Goal: Transaction & Acquisition: Purchase product/service

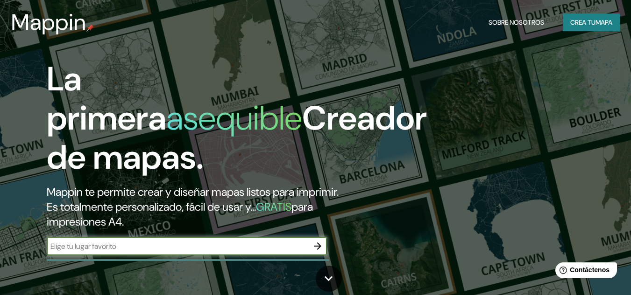
click at [215, 249] on input "text" at bounding box center [177, 246] width 261 height 11
click at [192, 243] on input "text" at bounding box center [177, 246] width 261 height 11
paste input "Edificio One Hundred:"
type input "Edificio One Hundred:"
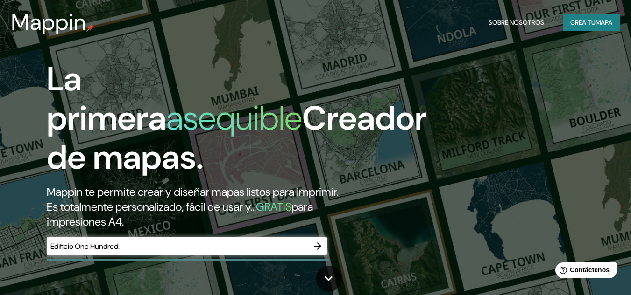
click at [193, 224] on h2 "Mappin te permite crear y diseñar mapas listos para imprimir. Es totalmente per…" at bounding box center [204, 207] width 315 height 45
click at [315, 247] on icon "button" at bounding box center [317, 246] width 7 height 7
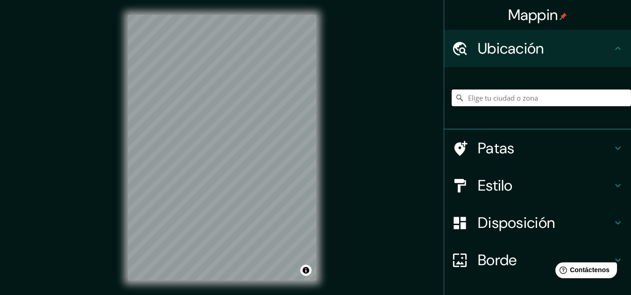
click at [489, 102] on input "Elige tu ciudad o zona" at bounding box center [540, 98] width 179 height 17
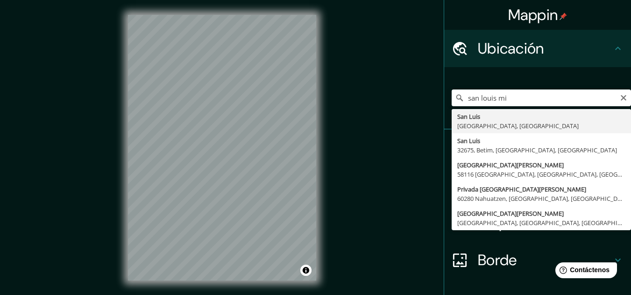
type input "San Luis, Misuri, Estados Unidos"
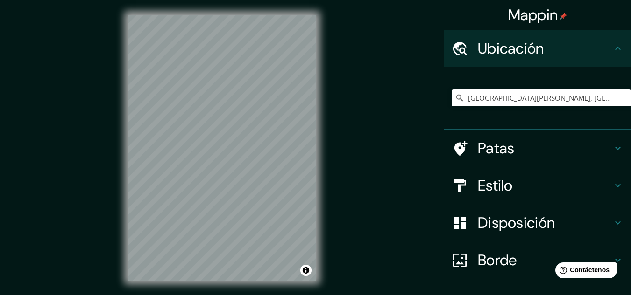
click at [339, 168] on div "Mappin Ubicación San Luis, Misuri, Estados Unidos Patas Estilo Disposición Bord…" at bounding box center [315, 155] width 631 height 311
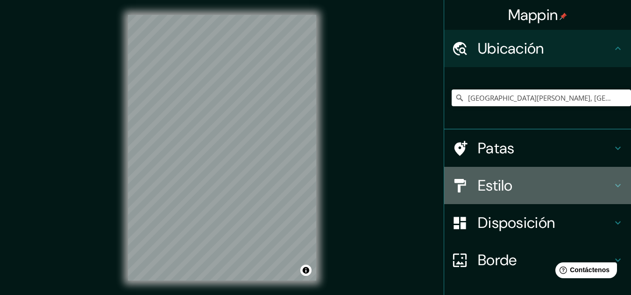
click at [603, 184] on h4 "Estilo" at bounding box center [544, 185] width 134 height 19
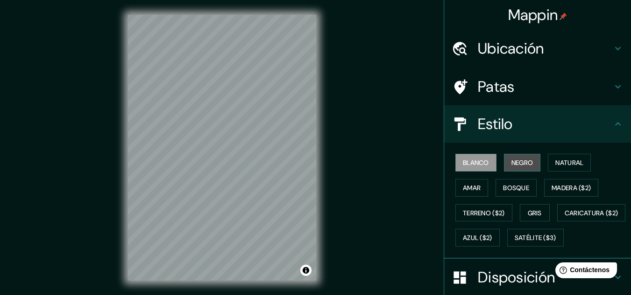
click at [522, 167] on font "Negro" at bounding box center [522, 163] width 22 height 8
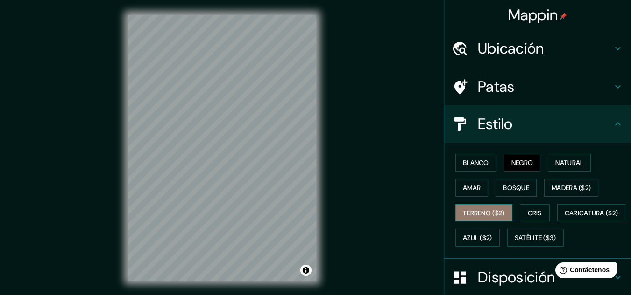
click at [498, 214] on font "Terreno ($2)" at bounding box center [484, 213] width 42 height 8
click at [496, 211] on font "Terreno ($2)" at bounding box center [484, 213] width 42 height 8
click at [531, 209] on font "Gris" at bounding box center [534, 213] width 14 height 8
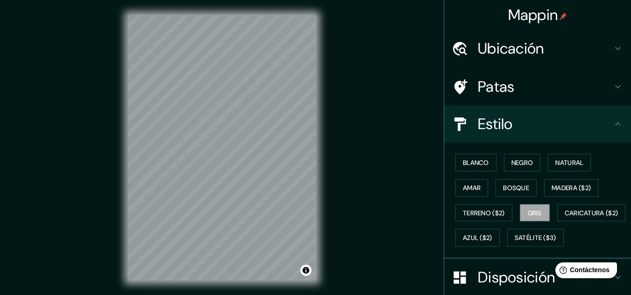
click at [527, 212] on font "Gris" at bounding box center [534, 213] width 14 height 8
click at [511, 162] on font "Negro" at bounding box center [522, 163] width 22 height 8
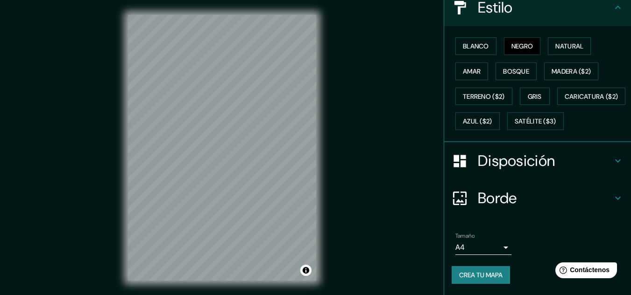
scroll to position [15, 0]
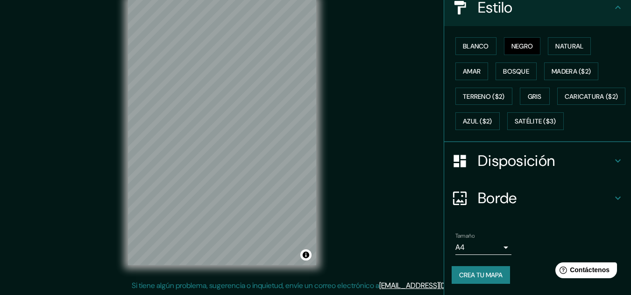
click at [615, 162] on icon at bounding box center [618, 161] width 6 height 3
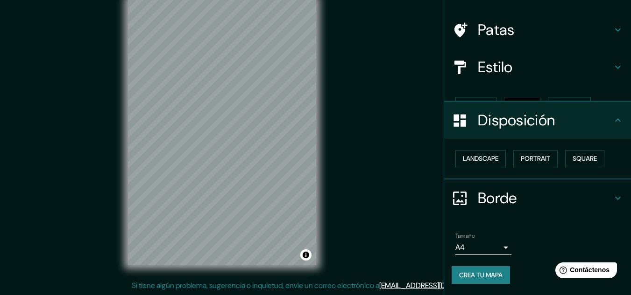
scroll to position [41, 0]
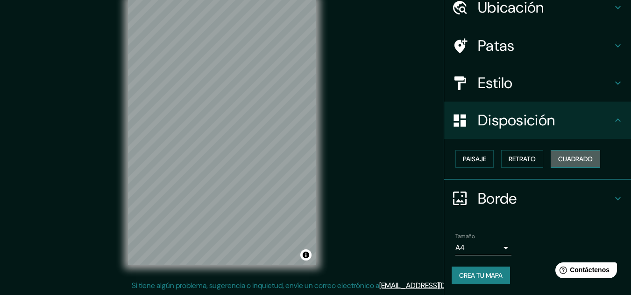
click at [558, 157] on font "Cuadrado" at bounding box center [575, 159] width 35 height 8
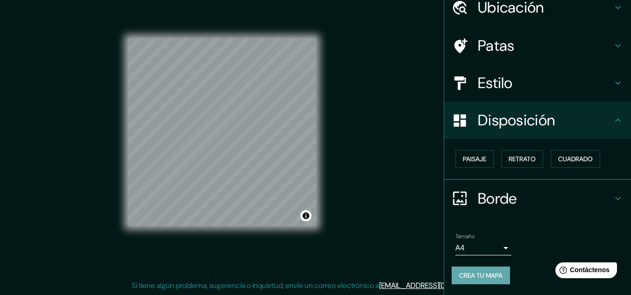
click at [482, 277] on font "Crea tu mapa" at bounding box center [480, 276] width 43 height 8
